Goal: Task Accomplishment & Management: Manage account settings

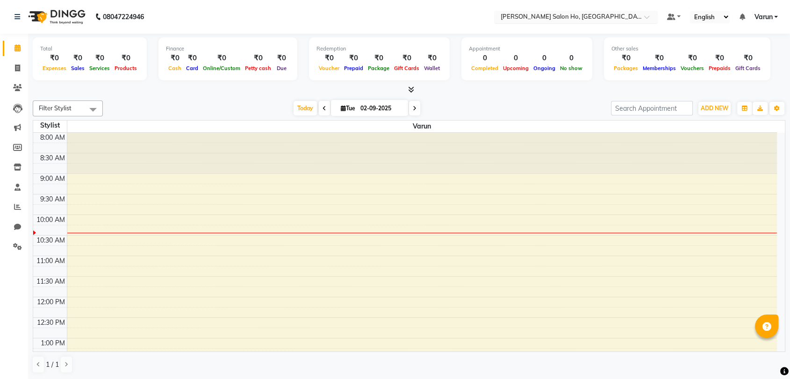
click at [513, 17] on input "text" at bounding box center [567, 17] width 136 height 9
click at [450, 20] on nav "08047224946 Select Location × [PERSON_NAME] Salon Ho, [GEOGRAPHIC_DATA] Default…" at bounding box center [395, 17] width 790 height 34
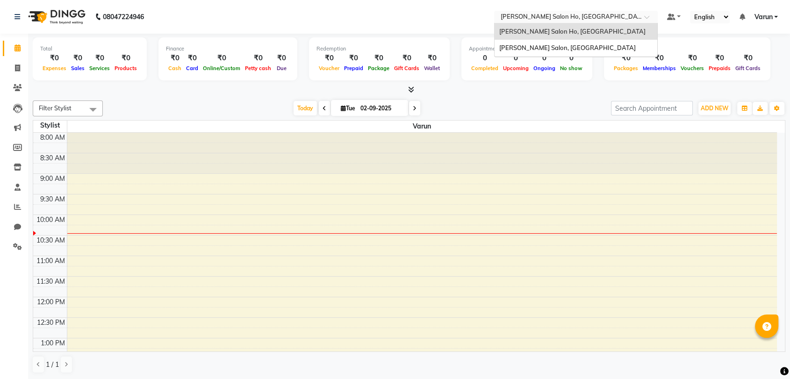
click at [525, 14] on input "text" at bounding box center [567, 17] width 136 height 9
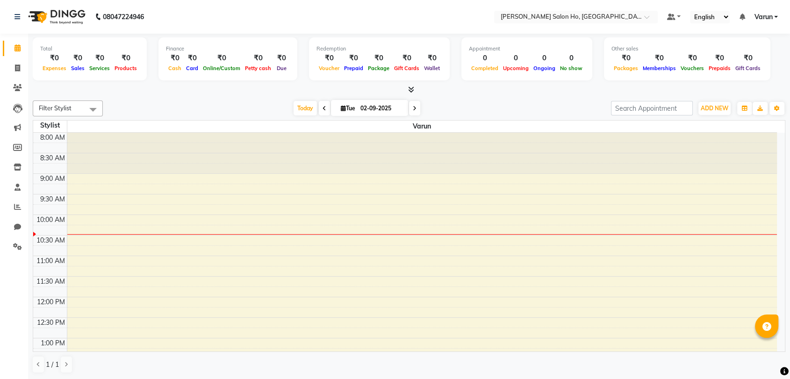
click at [756, 13] on span "Varun" at bounding box center [763, 17] width 18 height 10
click at [730, 59] on link "Sign out" at bounding box center [731, 64] width 86 height 14
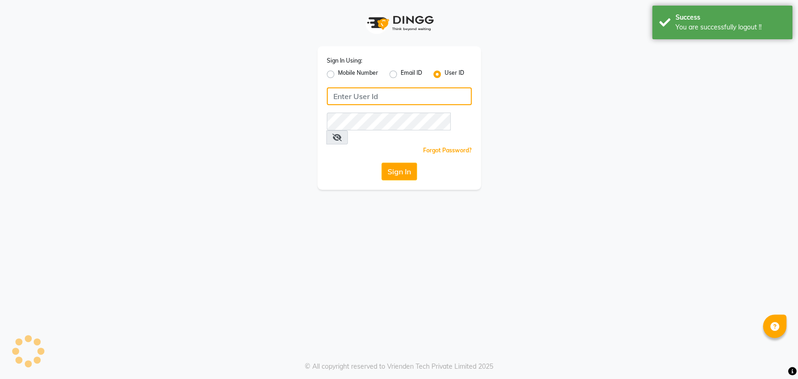
type input "9850407724"
click at [416, 98] on input "9850407724" at bounding box center [399, 96] width 145 height 18
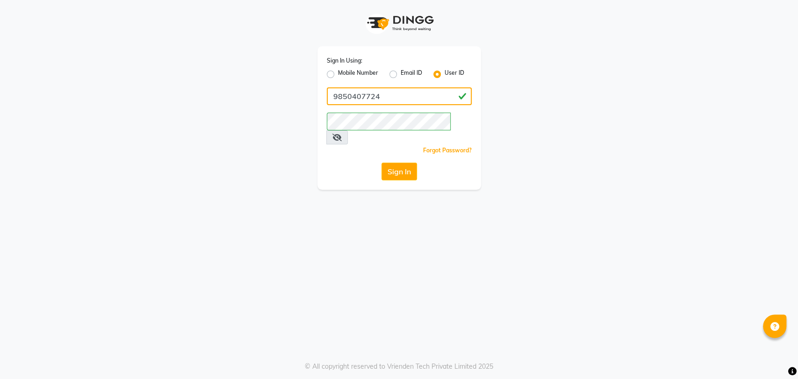
click at [387, 94] on input "9850407724" at bounding box center [399, 96] width 145 height 18
paste input "9850407724"
type input "9"
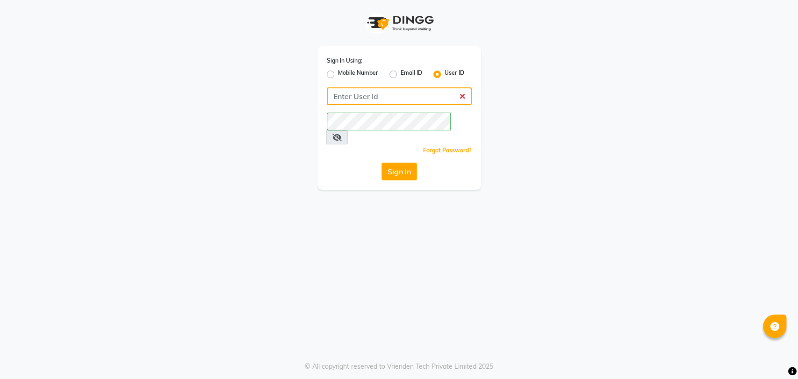
paste input "[PERSON_NAME]"
type input "[PERSON_NAME]"
click at [363, 145] on div "Forgot Password?" at bounding box center [399, 150] width 145 height 10
click at [392, 163] on button "Sign In" at bounding box center [400, 172] width 36 height 18
